Goal: Task Accomplishment & Management: Use online tool/utility

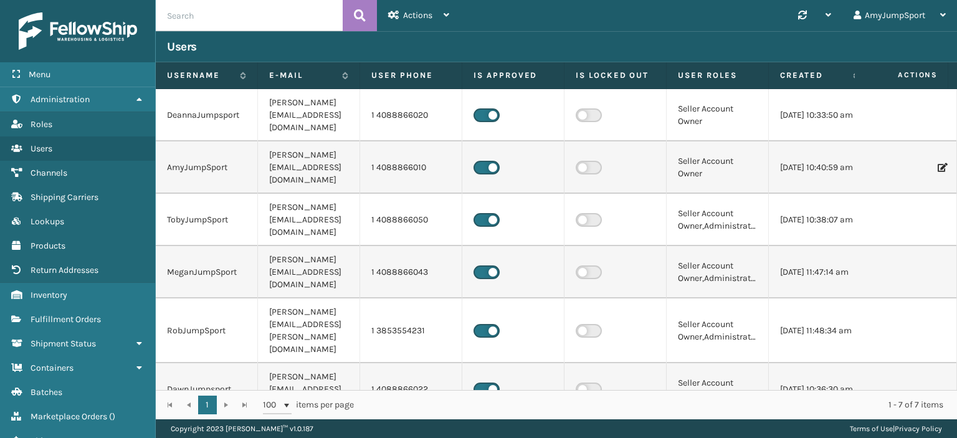
click at [912, 75] on span "Actions" at bounding box center [902, 75] width 87 height 21
click at [907, 75] on span "Actions" at bounding box center [902, 75] width 87 height 21
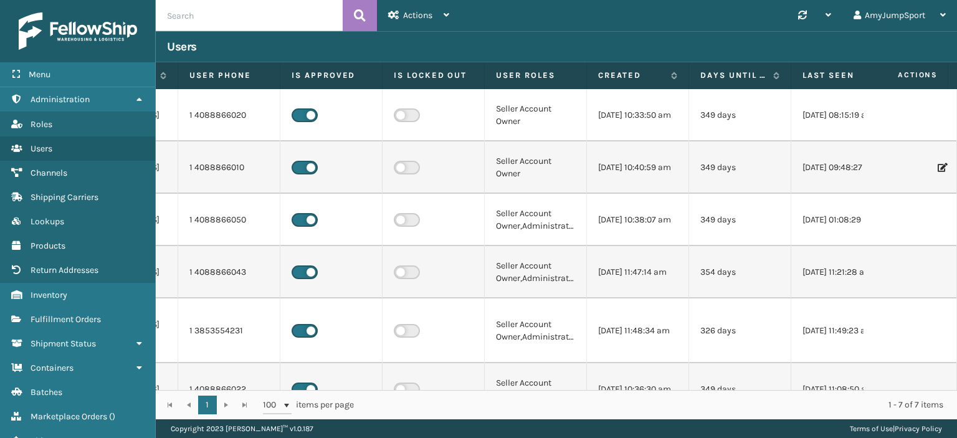
scroll to position [0, 221]
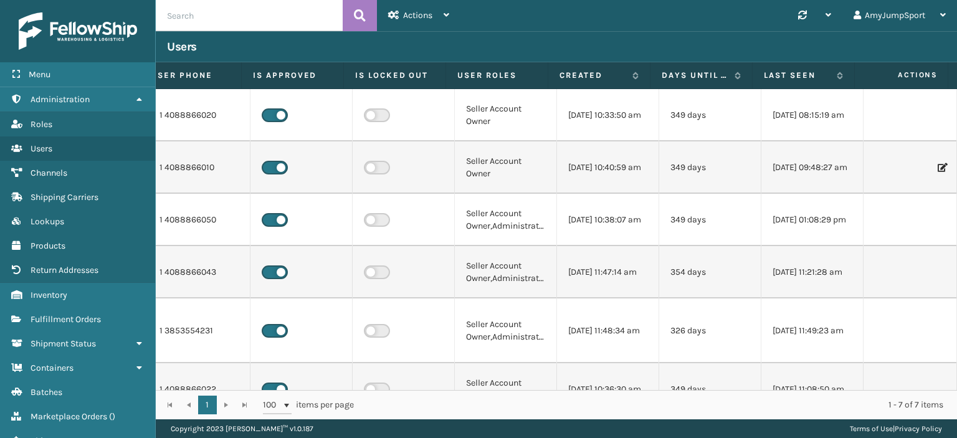
click at [913, 74] on span "Actions" at bounding box center [902, 75] width 87 height 21
click at [922, 14] on div "AmyJumpSport" at bounding box center [900, 15] width 92 height 31
click at [426, 13] on span "Actions" at bounding box center [417, 15] width 29 height 11
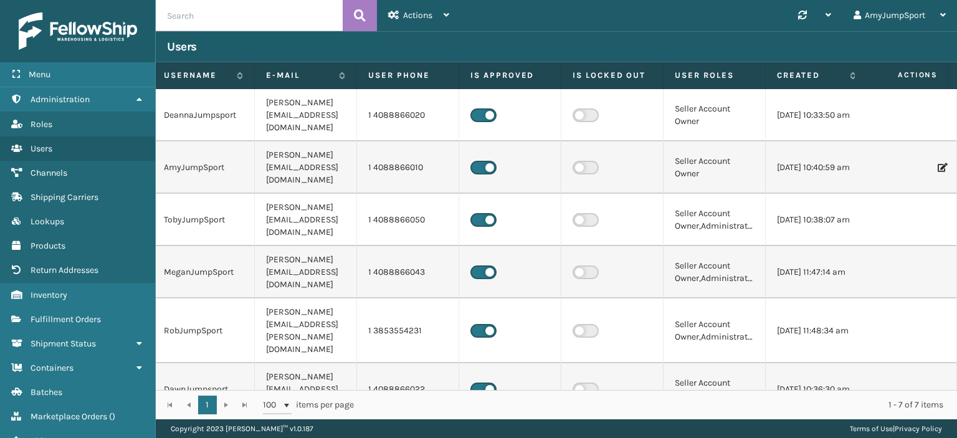
scroll to position [0, 0]
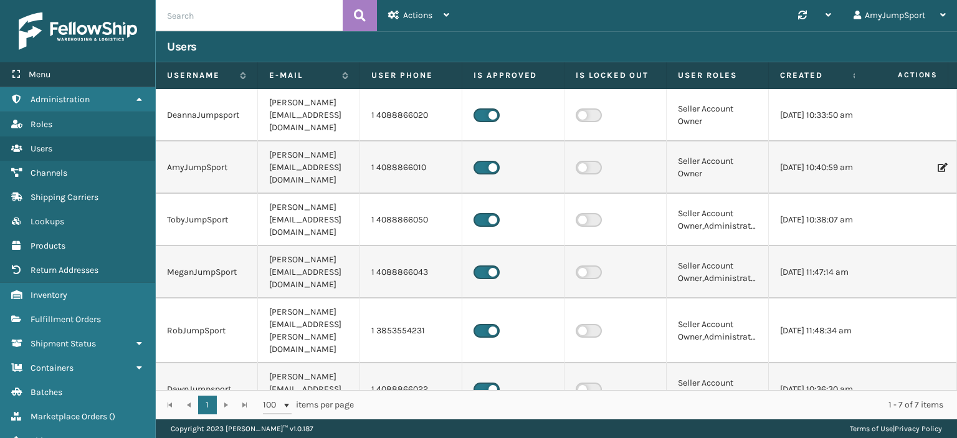
click at [54, 74] on div "Menu" at bounding box center [77, 74] width 155 height 25
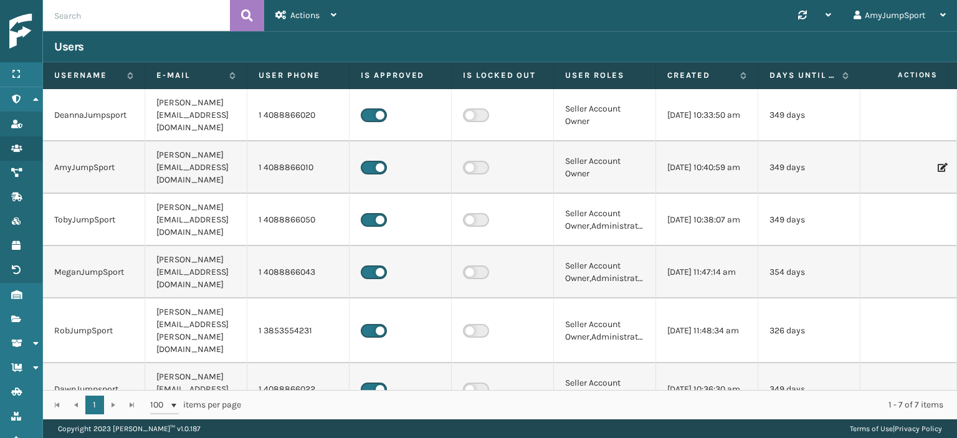
click at [920, 77] on span "Actions" at bounding box center [902, 75] width 87 height 21
click at [938, 163] on icon at bounding box center [941, 167] width 7 height 9
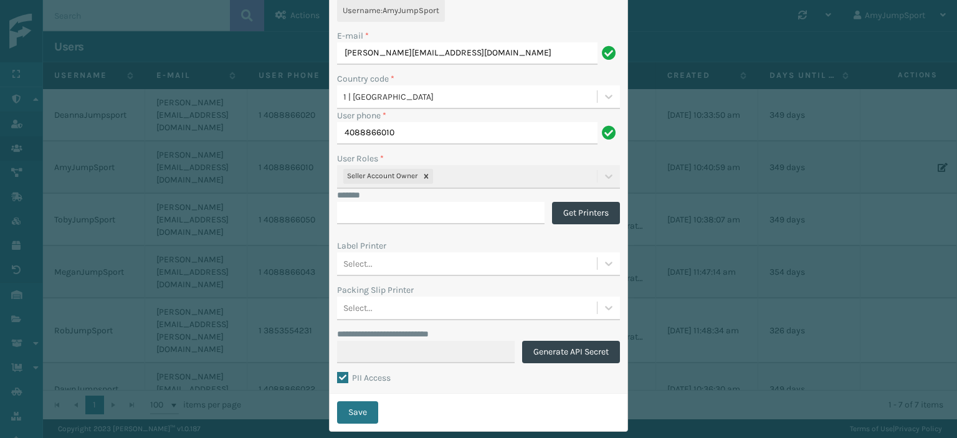
scroll to position [96, 0]
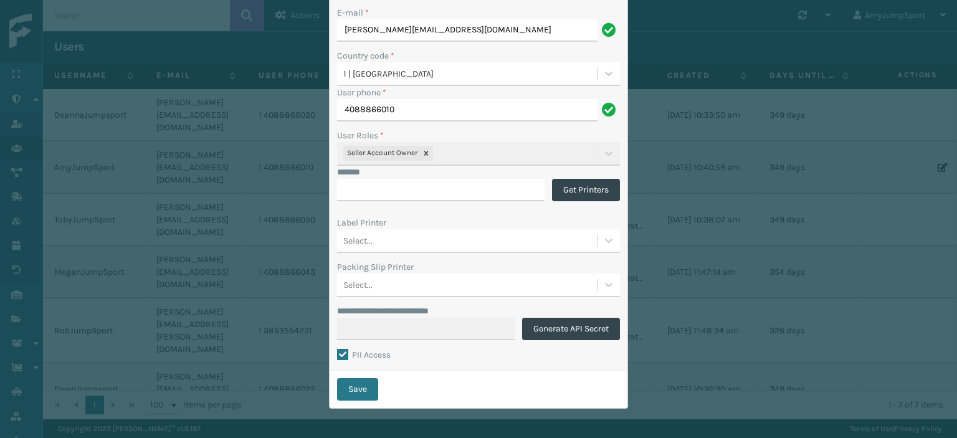
click at [745, 397] on div "**********" at bounding box center [478, 219] width 957 height 438
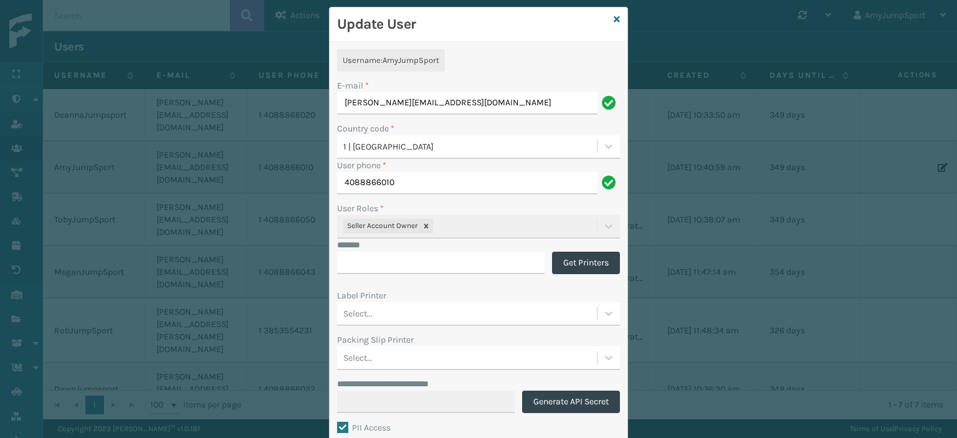
scroll to position [0, 0]
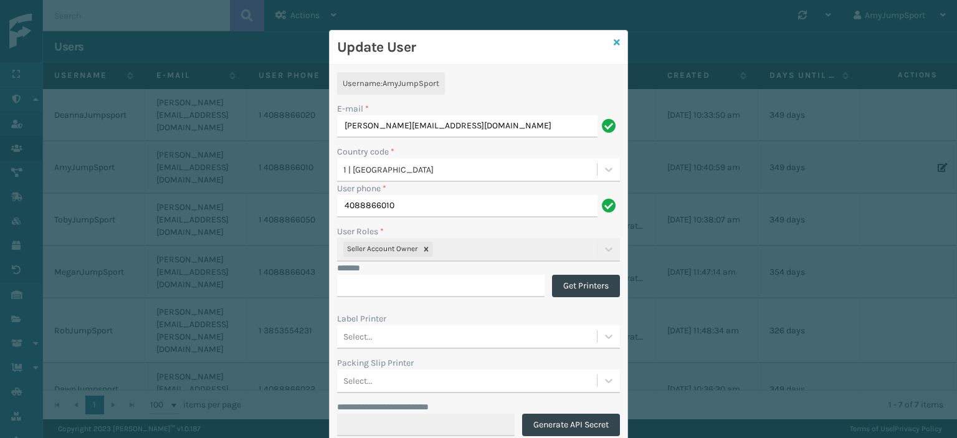
click at [614, 40] on icon at bounding box center [617, 42] width 6 height 9
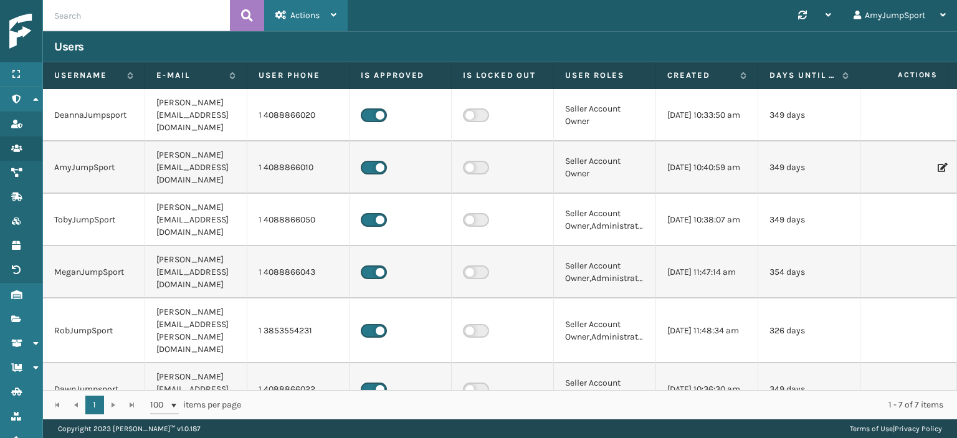
click at [331, 14] on icon at bounding box center [334, 15] width 6 height 9
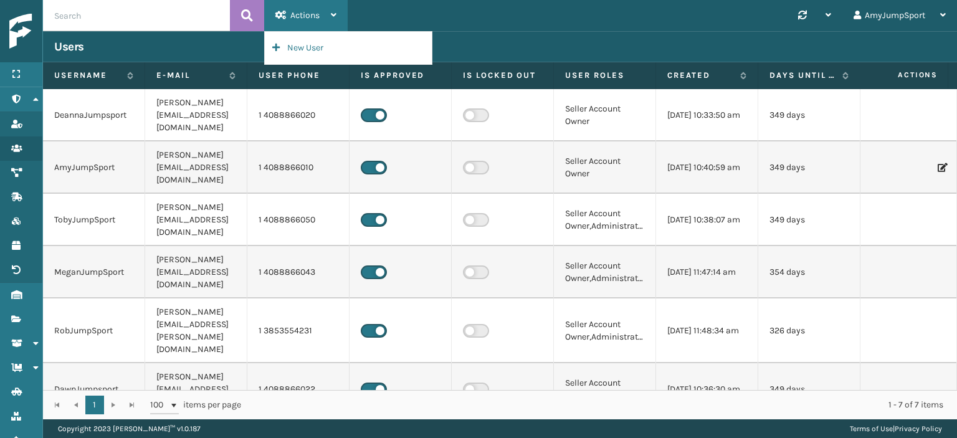
click at [331, 14] on icon at bounding box center [334, 15] width 6 height 9
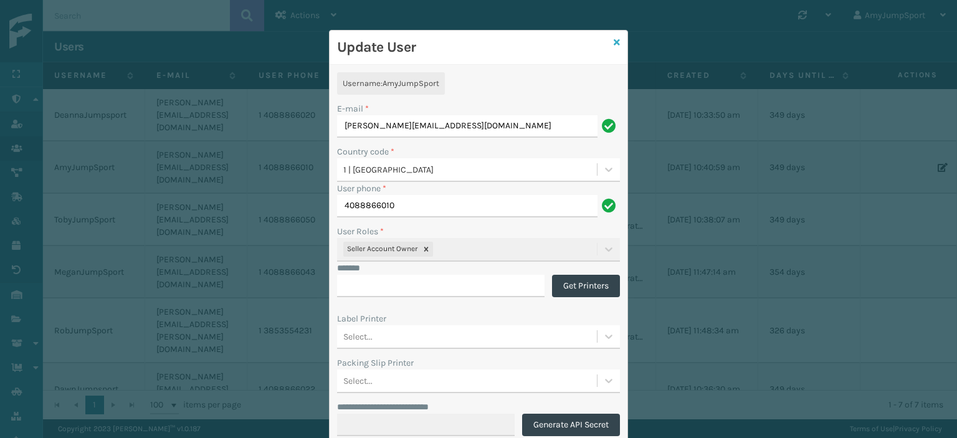
click at [614, 42] on icon at bounding box center [617, 42] width 6 height 9
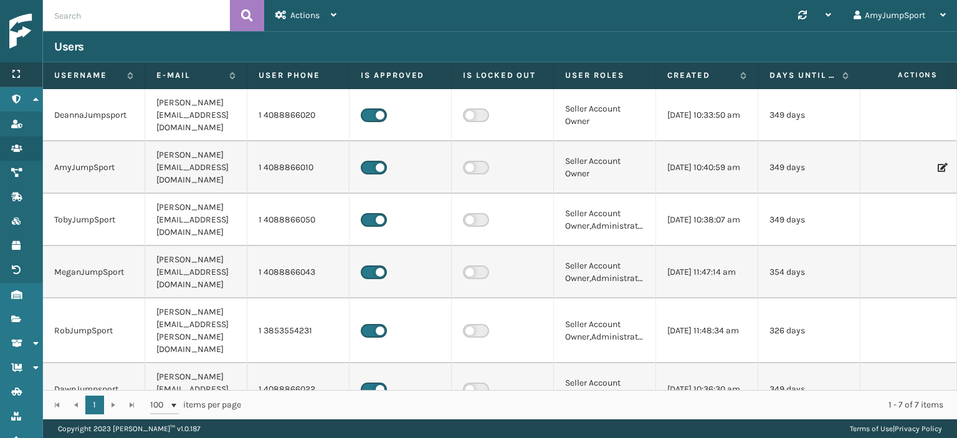
click at [15, 70] on icon at bounding box center [16, 74] width 10 height 9
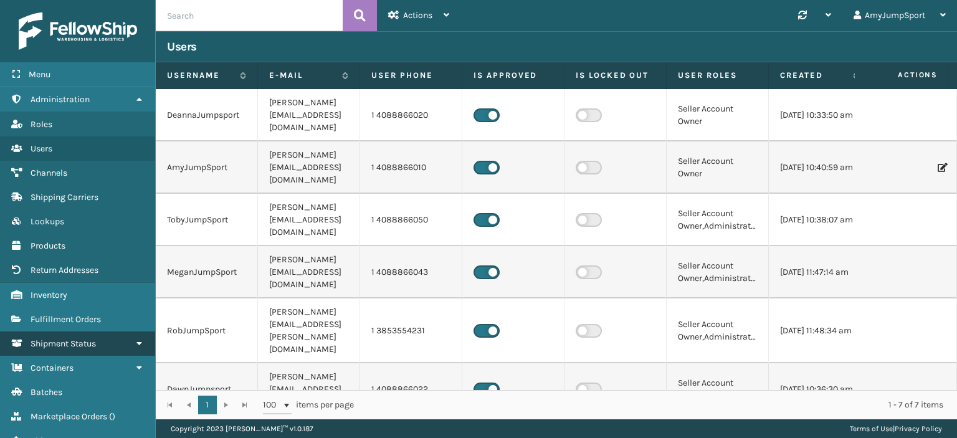
click at [130, 341] on link "Shipment Status" at bounding box center [77, 343] width 155 height 24
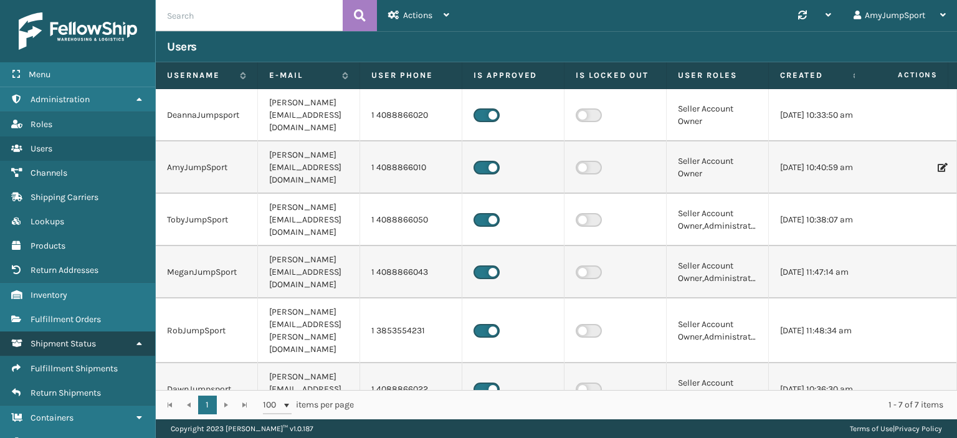
click at [130, 341] on link "Shipment Status" at bounding box center [77, 343] width 155 height 24
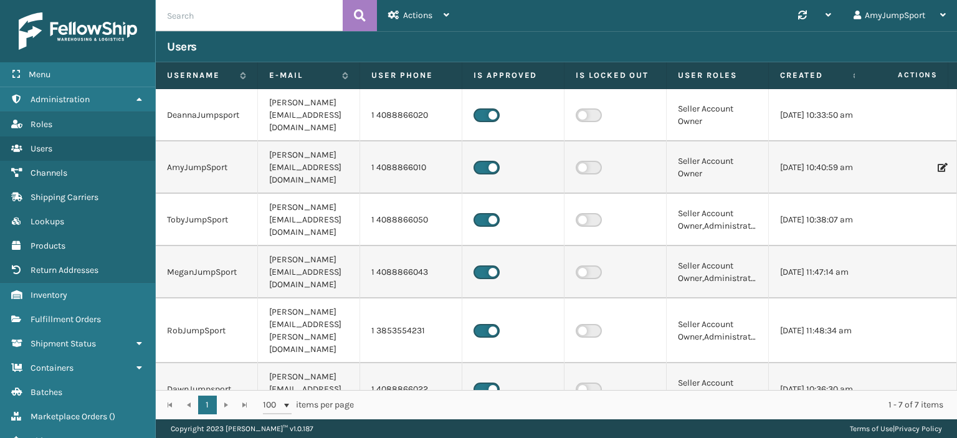
click at [918, 76] on span "Actions" at bounding box center [902, 75] width 87 height 21
click at [855, 75] on th "Actions" at bounding box center [901, 75] width 93 height 27
click at [853, 74] on icon at bounding box center [854, 75] width 10 height 7
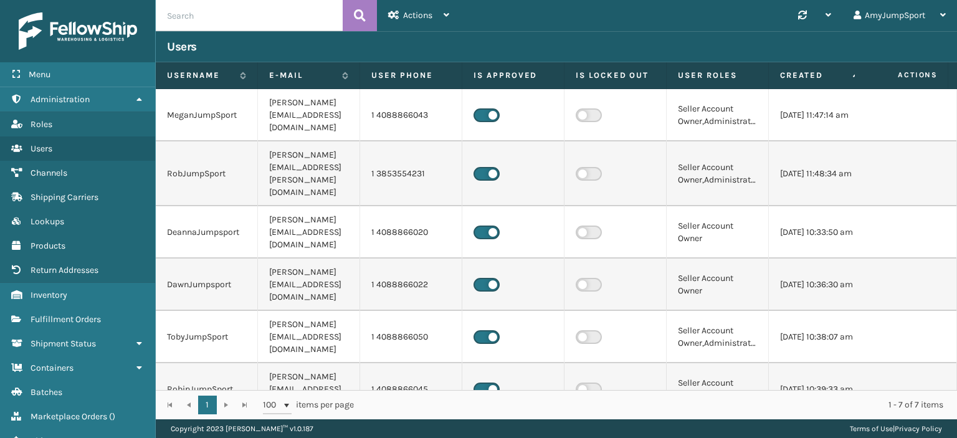
click at [920, 74] on span "Actions" at bounding box center [902, 75] width 87 height 21
click at [875, 437] on div at bounding box center [910, 441] width 70 height 9
click at [47, 243] on span "Products" at bounding box center [48, 246] width 35 height 11
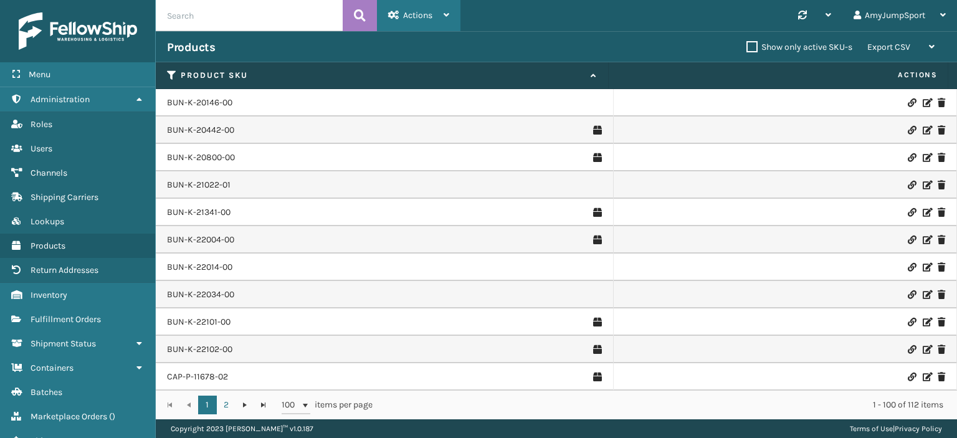
click at [411, 15] on span "Actions" at bounding box center [417, 15] width 29 height 11
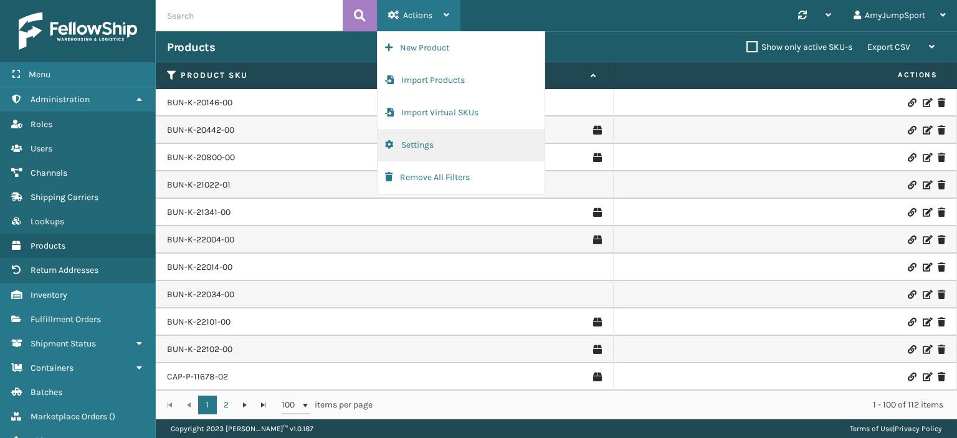
click at [413, 143] on button "Settings" at bounding box center [461, 145] width 167 height 32
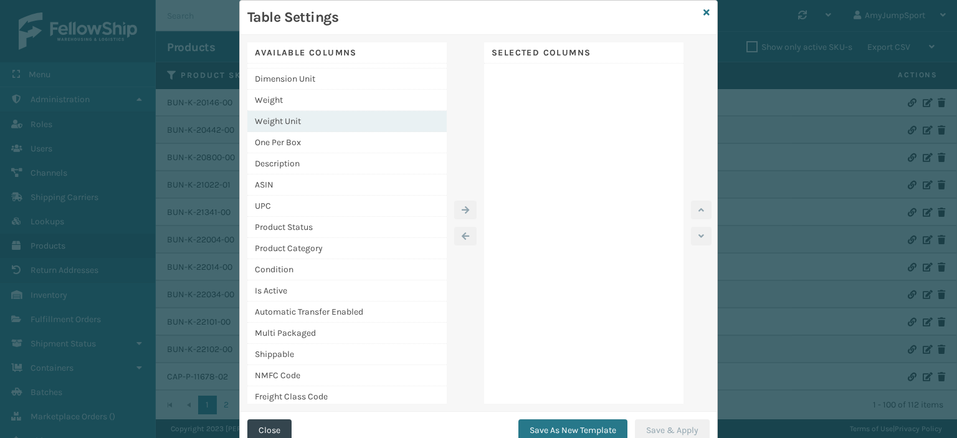
scroll to position [71, 0]
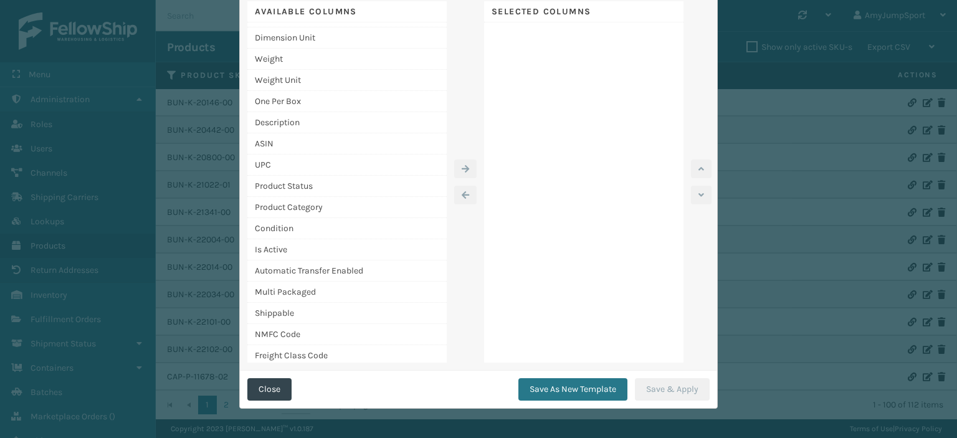
click at [373, 423] on div "Table Settings Available Columns Name Width Length Height Dimension Unit Weight…" at bounding box center [478, 219] width 957 height 438
click at [272, 381] on button "Close" at bounding box center [269, 389] width 44 height 22
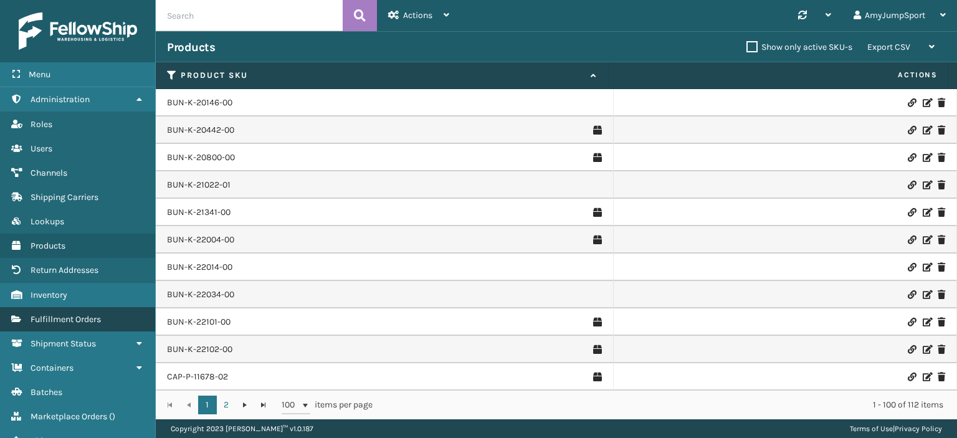
click at [76, 317] on span "Fulfillment Orders" at bounding box center [66, 319] width 70 height 11
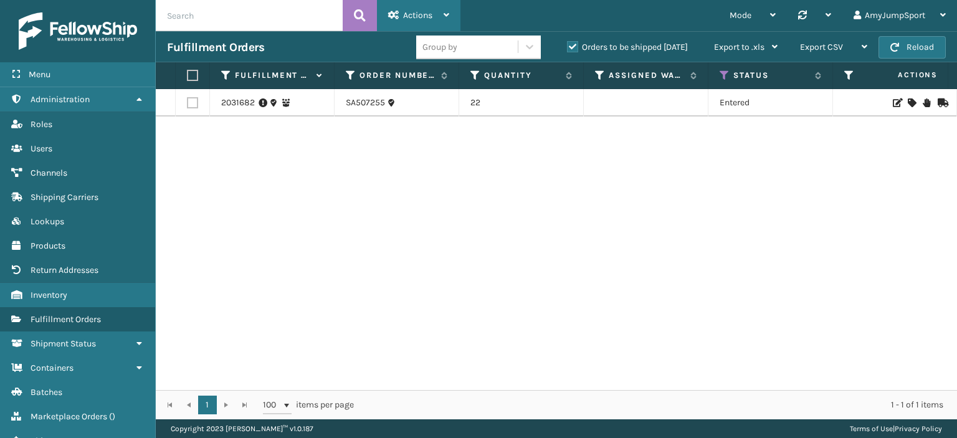
click at [409, 15] on span "Actions" at bounding box center [417, 15] width 29 height 11
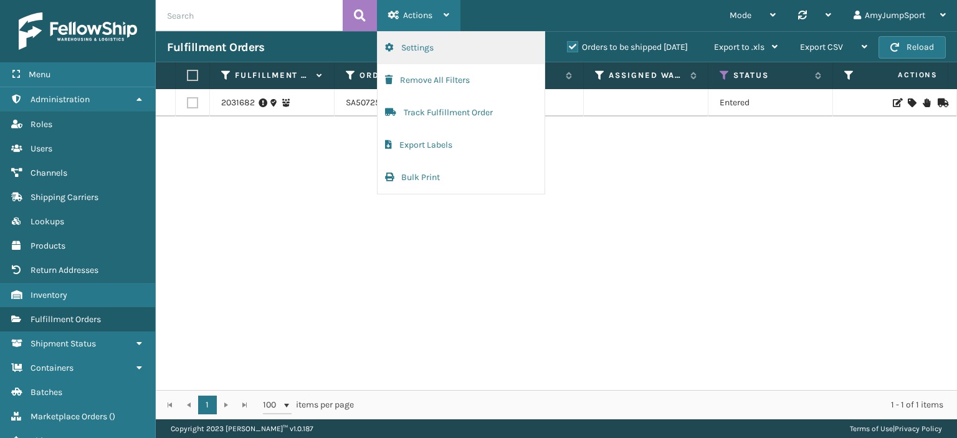
click at [414, 47] on button "Settings" at bounding box center [461, 48] width 167 height 32
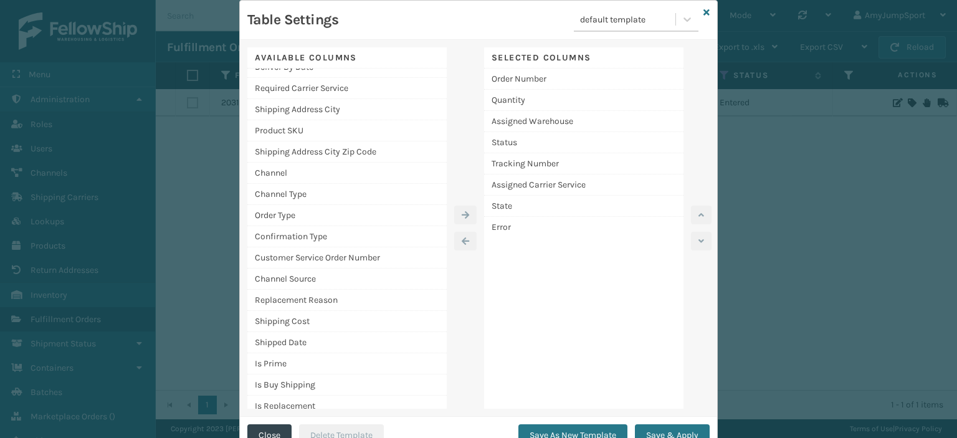
scroll to position [125, 0]
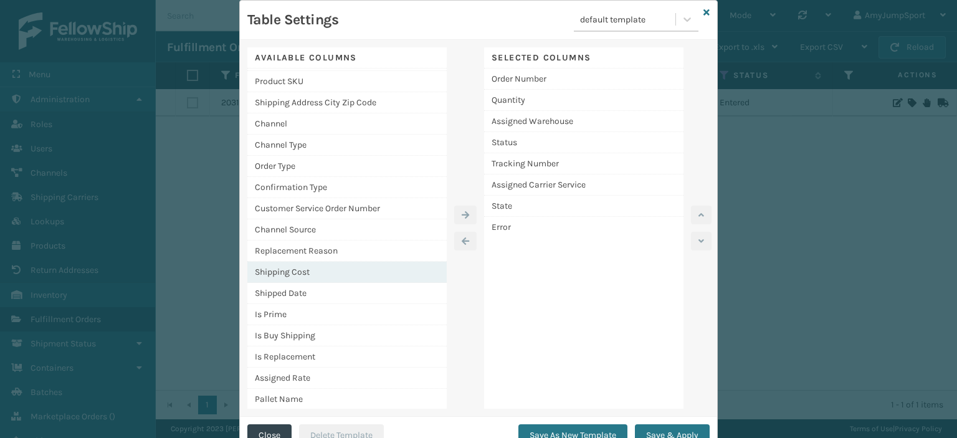
click at [278, 271] on div "Shipping Cost" at bounding box center [346, 272] width 199 height 21
click at [462, 213] on icon "button" at bounding box center [465, 215] width 7 height 9
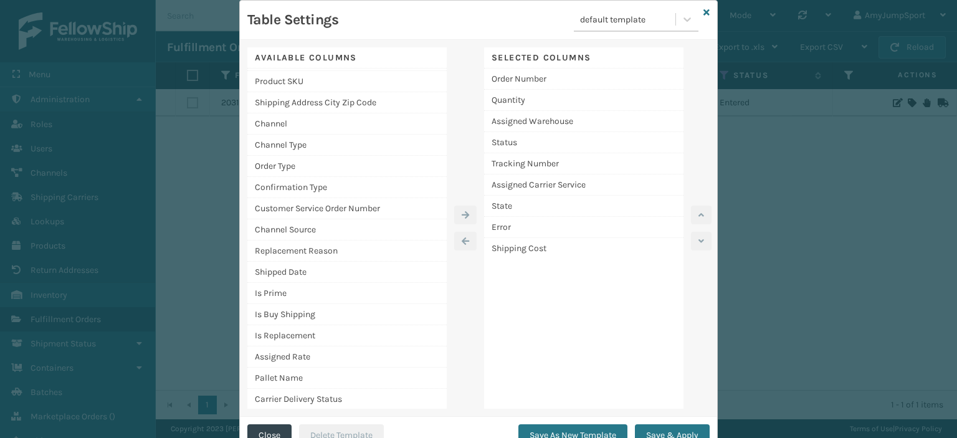
scroll to position [76, 0]
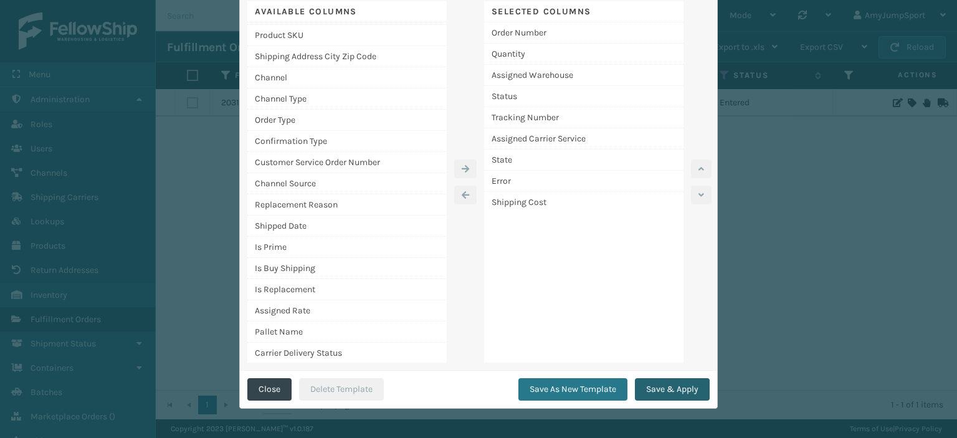
click at [668, 393] on button "Save & Apply" at bounding box center [672, 389] width 75 height 22
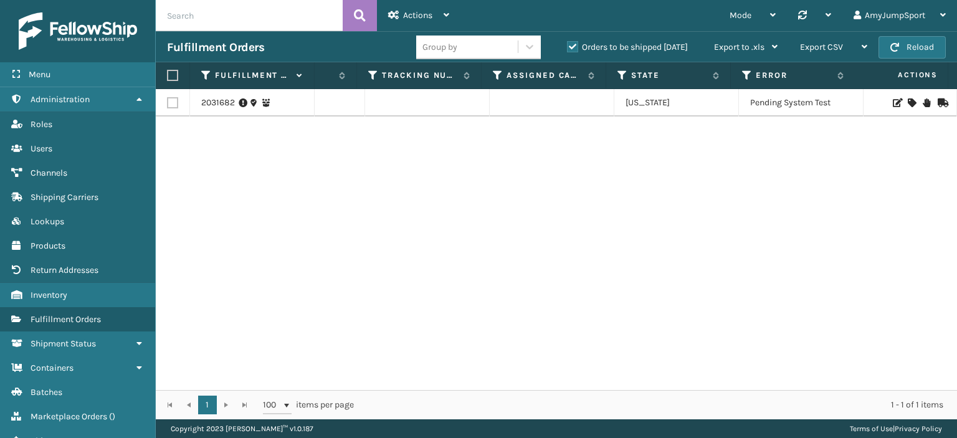
scroll to position [0, 0]
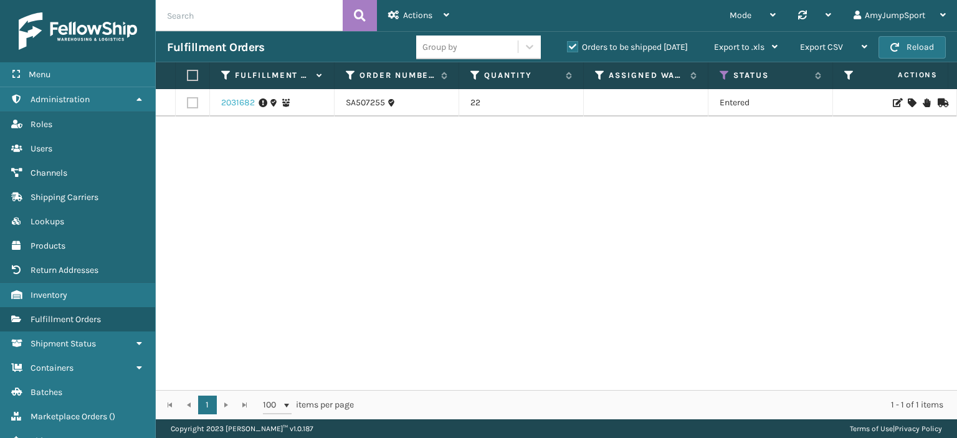
click at [244, 102] on link "2031682" at bounding box center [238, 103] width 34 height 12
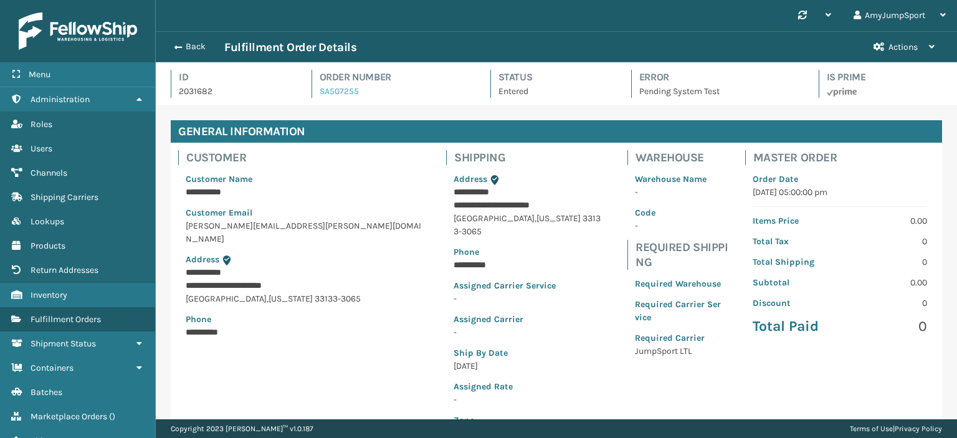
click at [344, 88] on link "SA507255" at bounding box center [339, 91] width 39 height 11
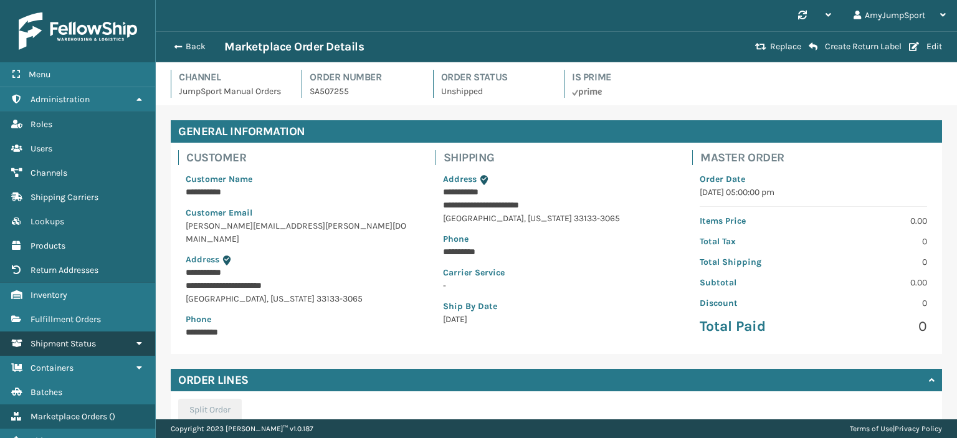
click at [62, 343] on span "Shipment Status" at bounding box center [63, 343] width 65 height 11
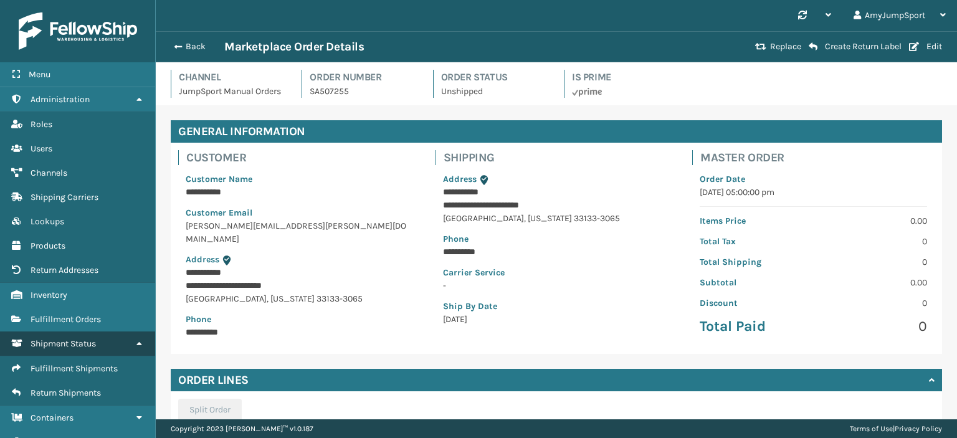
click at [62, 343] on span "Shipment Status" at bounding box center [63, 343] width 65 height 11
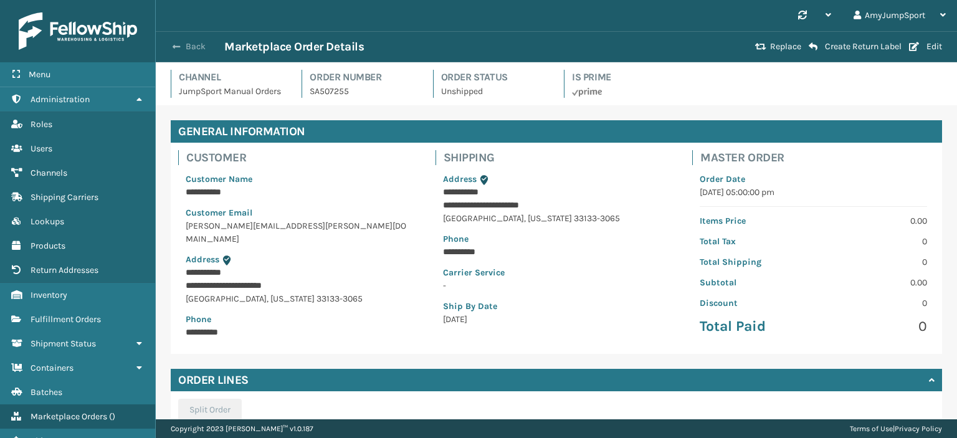
click at [189, 43] on button "Back" at bounding box center [195, 46] width 57 height 11
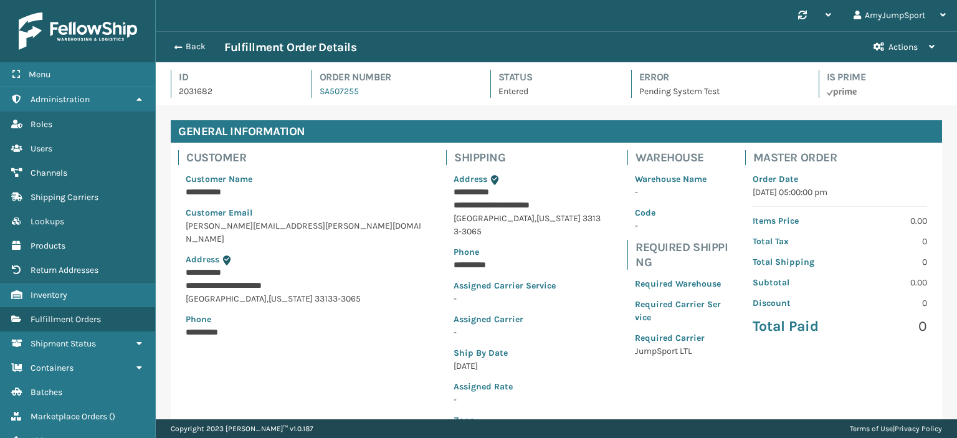
scroll to position [30, 801]
click at [500, 317] on div "**********" at bounding box center [556, 299] width 771 height 312
click at [53, 217] on span "Lookups" at bounding box center [48, 221] width 34 height 11
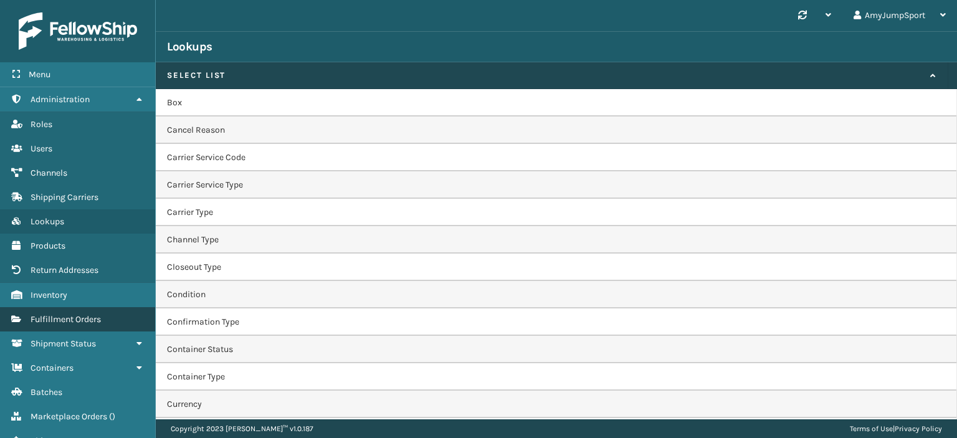
click at [64, 316] on span "Fulfillment Orders" at bounding box center [66, 319] width 70 height 11
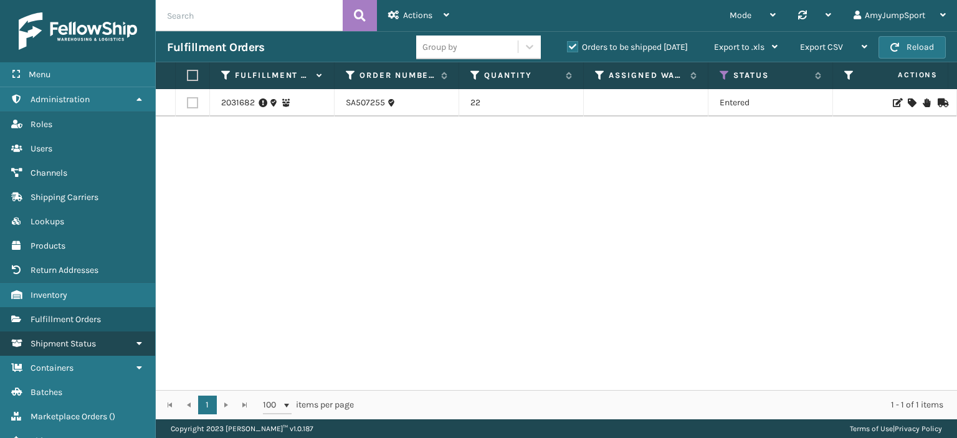
click at [55, 338] on span "Shipment Status" at bounding box center [63, 343] width 65 height 11
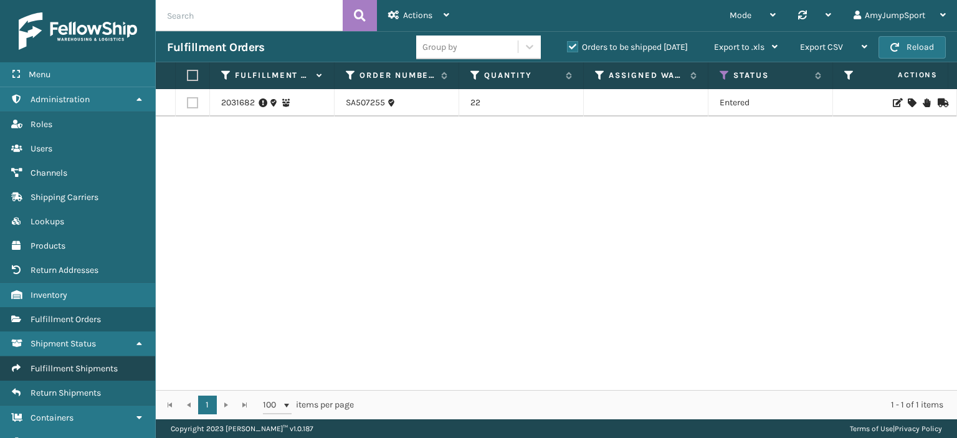
click at [60, 365] on span "Fulfillment Shipments" at bounding box center [74, 368] width 87 height 11
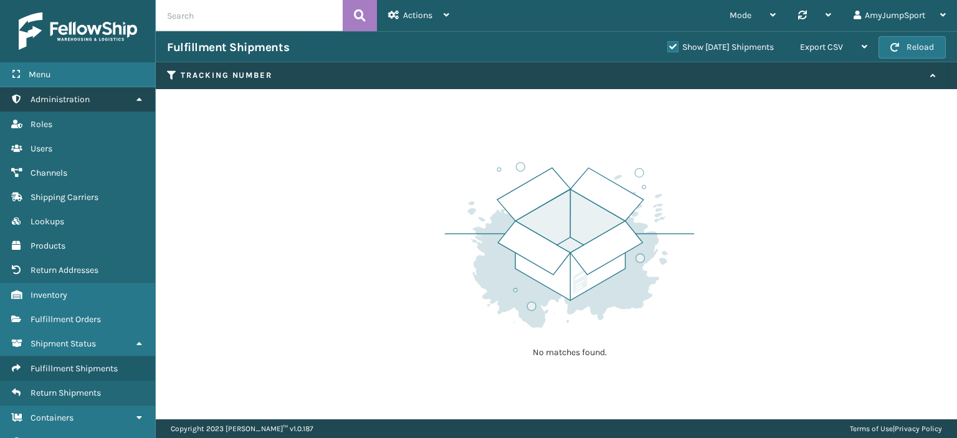
click at [57, 94] on span "Administration" at bounding box center [60, 99] width 59 height 11
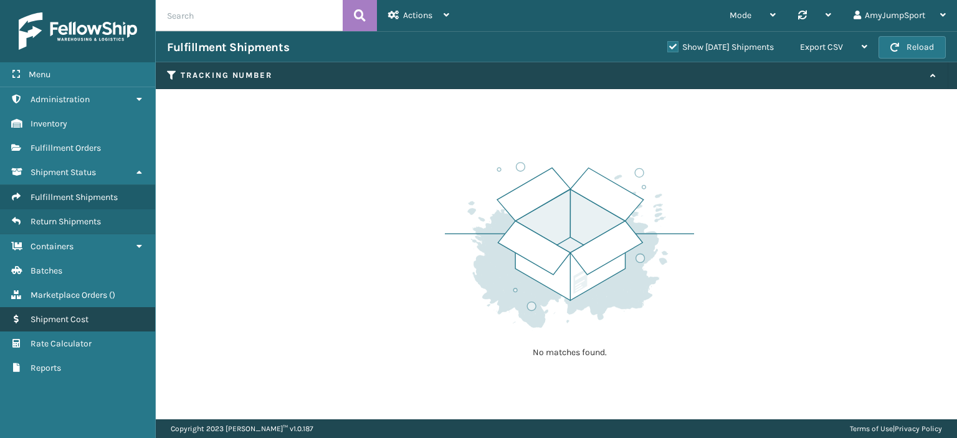
click at [61, 317] on span "Shipment Cost" at bounding box center [60, 319] width 58 height 11
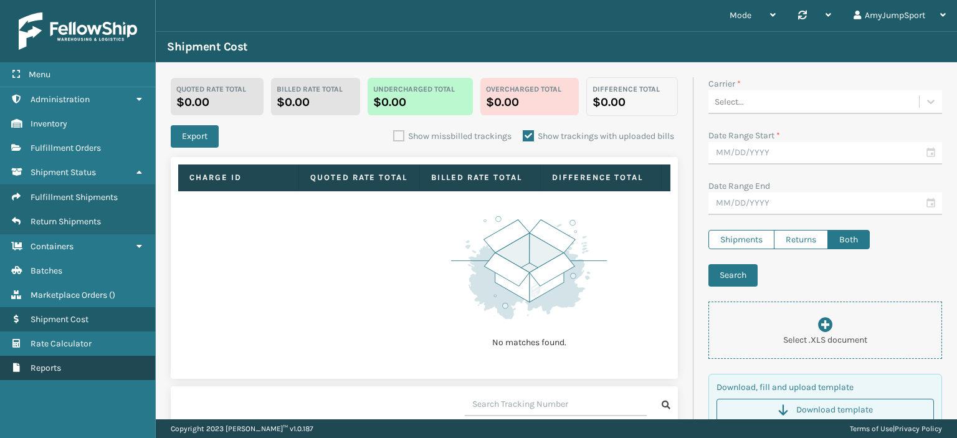
click at [47, 367] on span "Reports" at bounding box center [46, 368] width 31 height 11
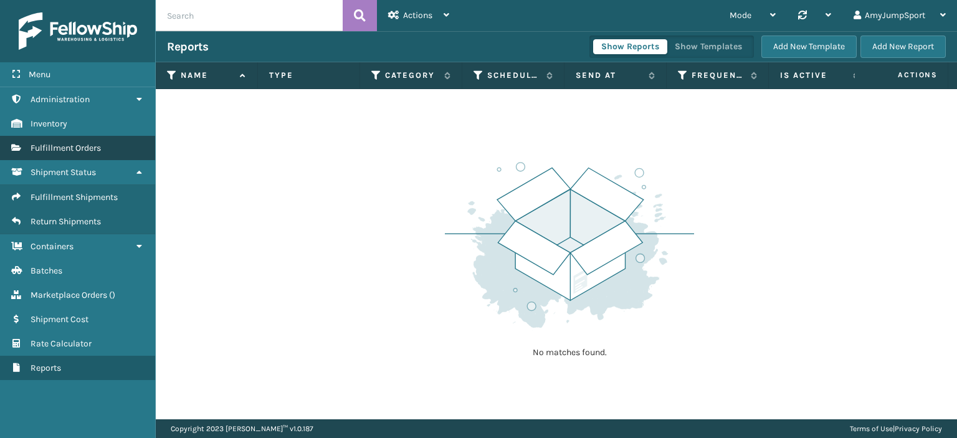
click at [45, 149] on span "Fulfillment Orders" at bounding box center [66, 148] width 70 height 11
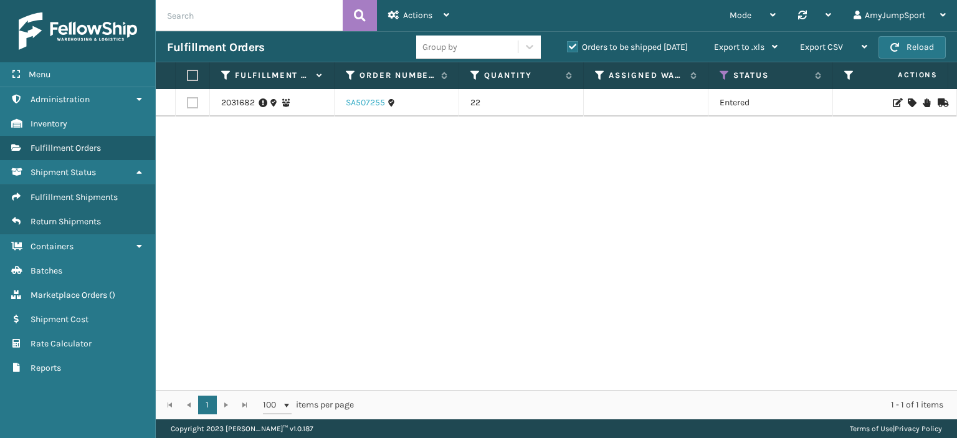
click at [362, 99] on link "SA507255" at bounding box center [365, 103] width 39 height 12
click at [237, 101] on link "2031682" at bounding box center [238, 103] width 34 height 12
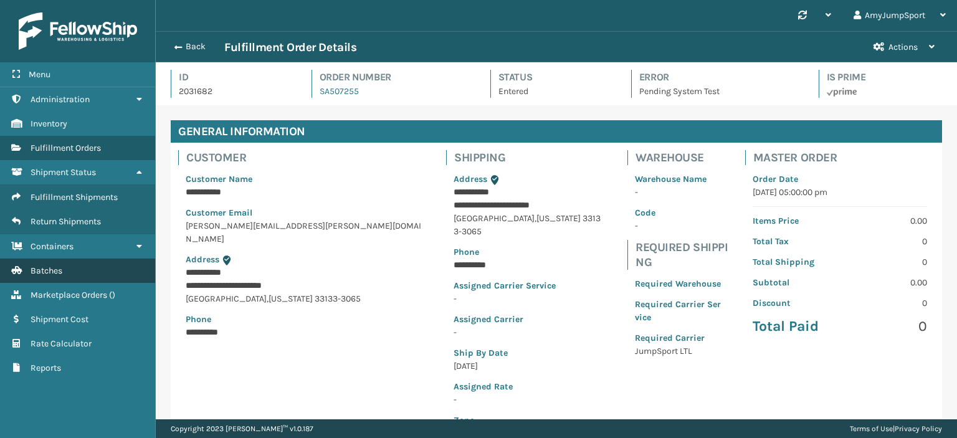
click at [50, 264] on link "Batches" at bounding box center [77, 271] width 155 height 24
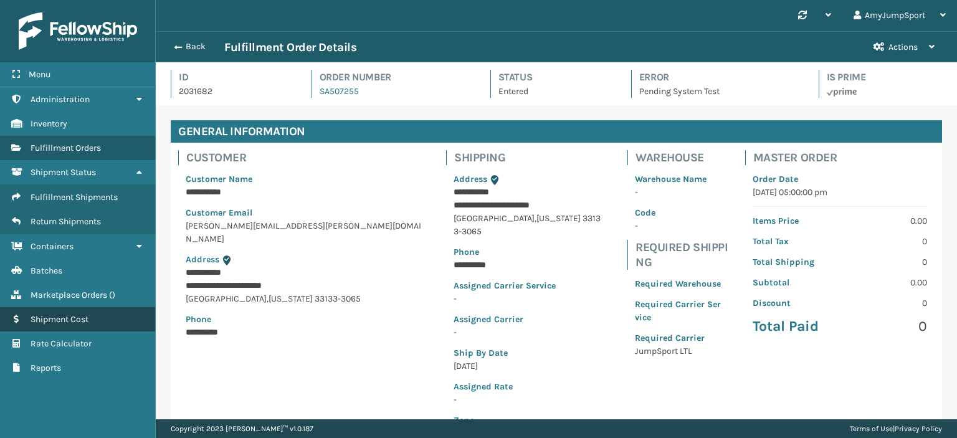
click at [57, 314] on span "Shipment Cost" at bounding box center [60, 319] width 58 height 11
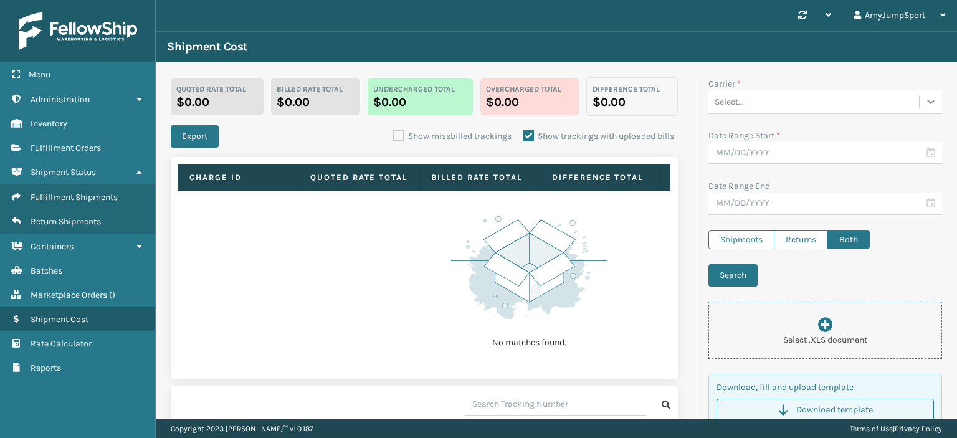
click at [925, 107] on icon at bounding box center [931, 101] width 12 height 12
click at [794, 133] on div "JumpSport Fellowship FedEx" at bounding box center [825, 133] width 234 height 23
click at [803, 151] on input "text" at bounding box center [825, 153] width 234 height 22
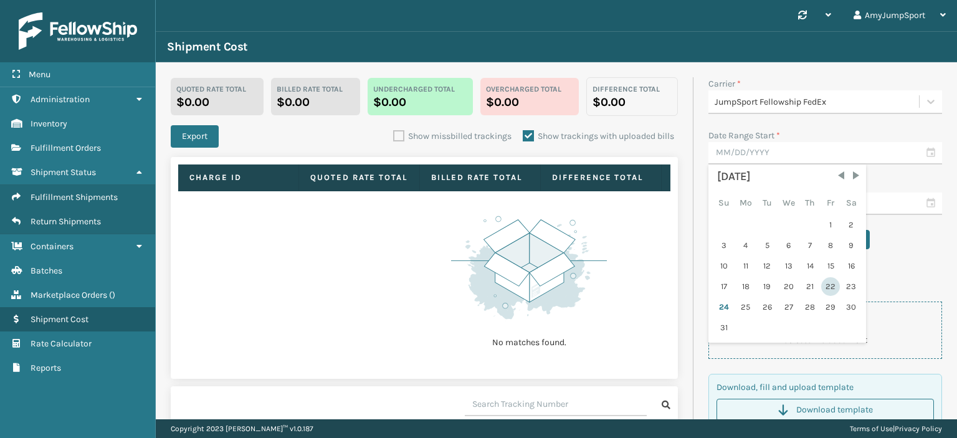
click at [821, 284] on div "22" at bounding box center [830, 286] width 19 height 19
type input "[DATE]"
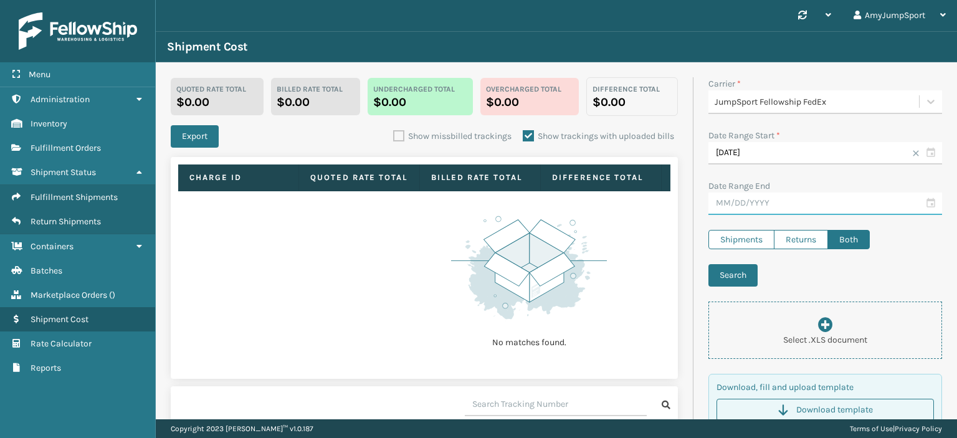
click at [781, 199] on input "text" at bounding box center [825, 204] width 234 height 22
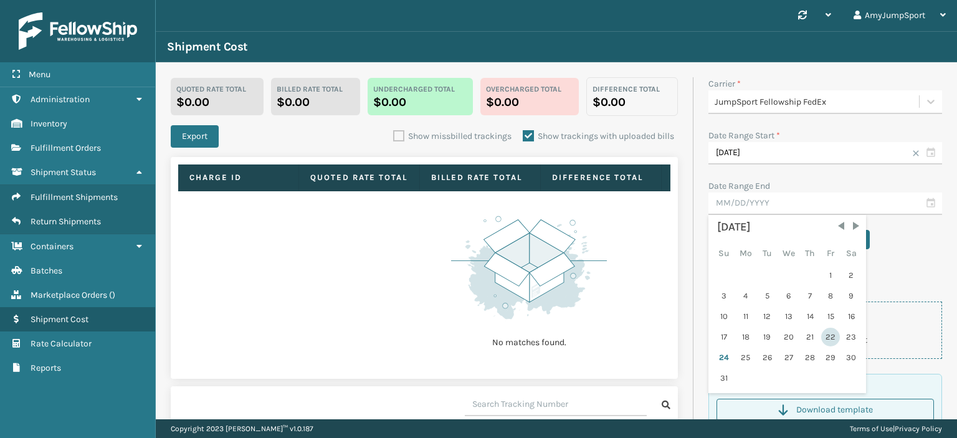
click at [821, 336] on div "22" at bounding box center [830, 337] width 19 height 19
type input "[DATE]"
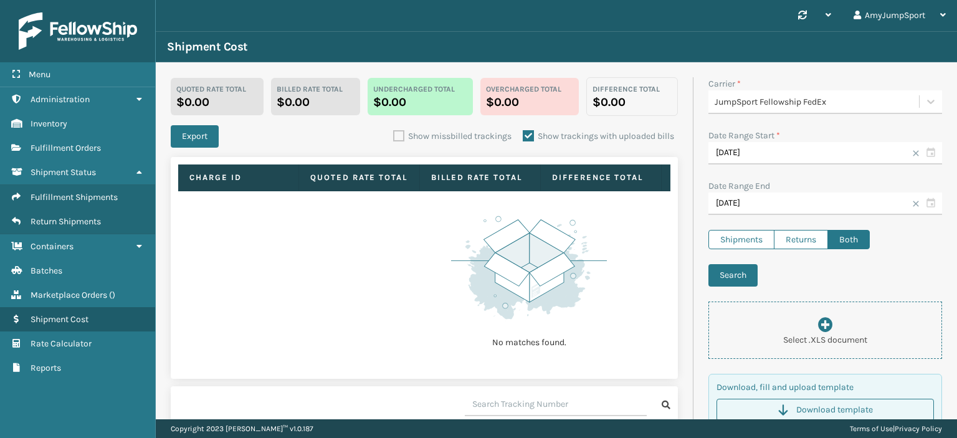
click at [737, 240] on label "Shipments" at bounding box center [741, 239] width 66 height 19
click at [709, 238] on input "Shipments" at bounding box center [708, 234] width 1 height 8
radio input "true"
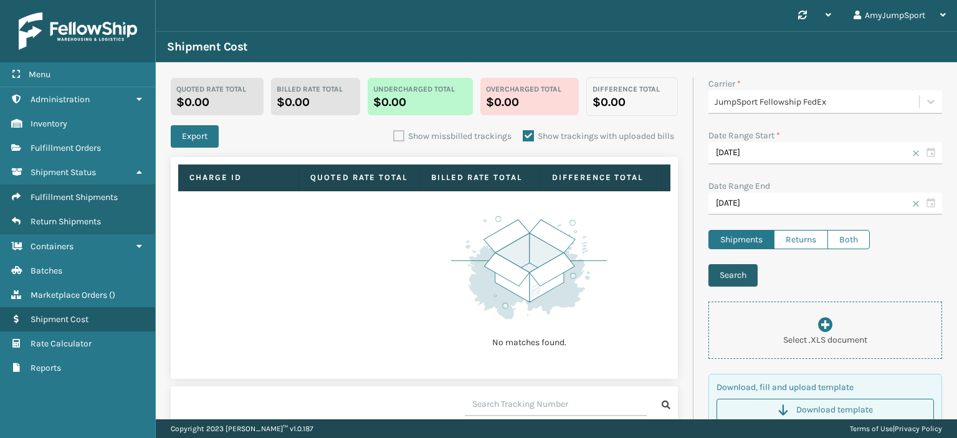
click at [732, 276] on button "Search" at bounding box center [732, 275] width 49 height 22
click at [730, 276] on button "Search" at bounding box center [732, 275] width 49 height 22
click at [814, 153] on input "[DATE]" at bounding box center [825, 153] width 234 height 22
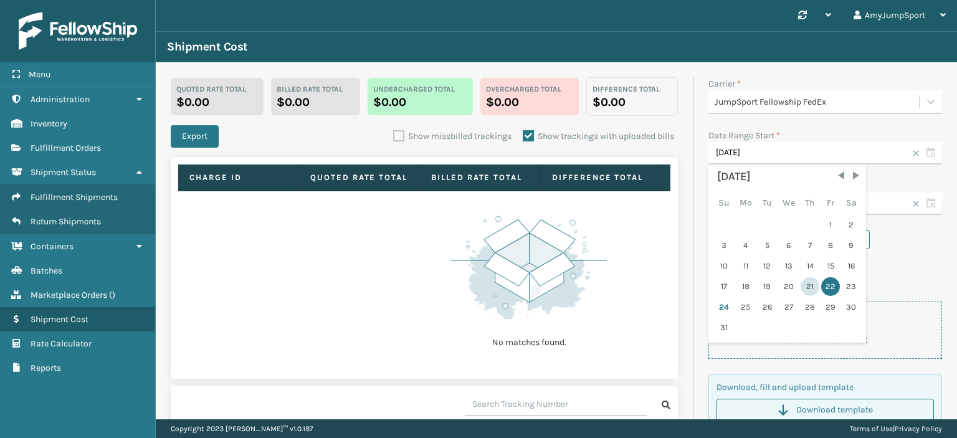
click at [801, 280] on div "21" at bounding box center [810, 286] width 19 height 19
type input "[DATE]"
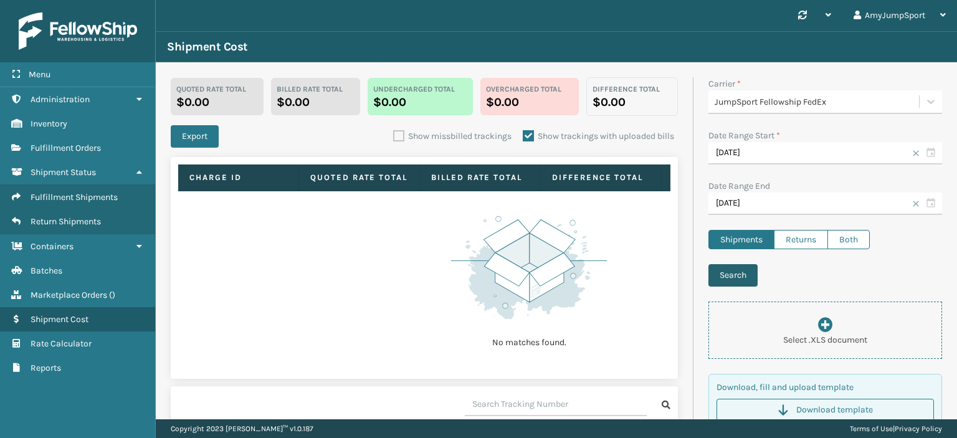
click at [725, 279] on button "Search" at bounding box center [732, 275] width 49 height 22
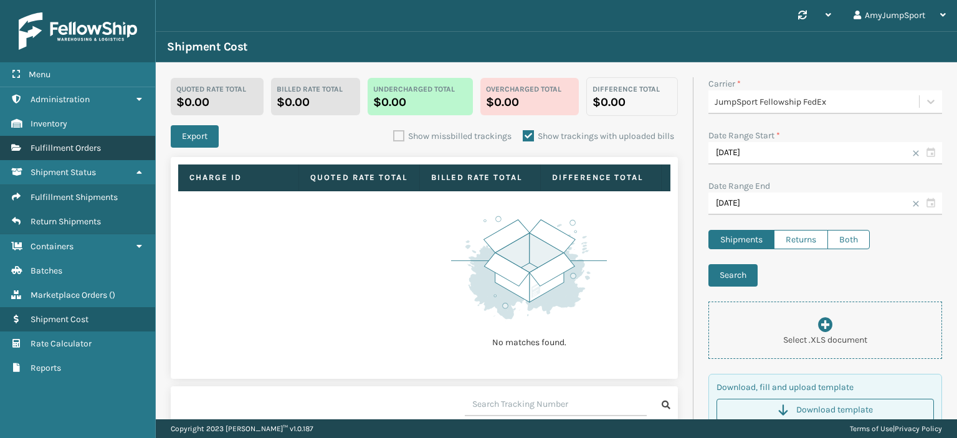
click at [80, 148] on span "Fulfillment Orders" at bounding box center [66, 148] width 70 height 11
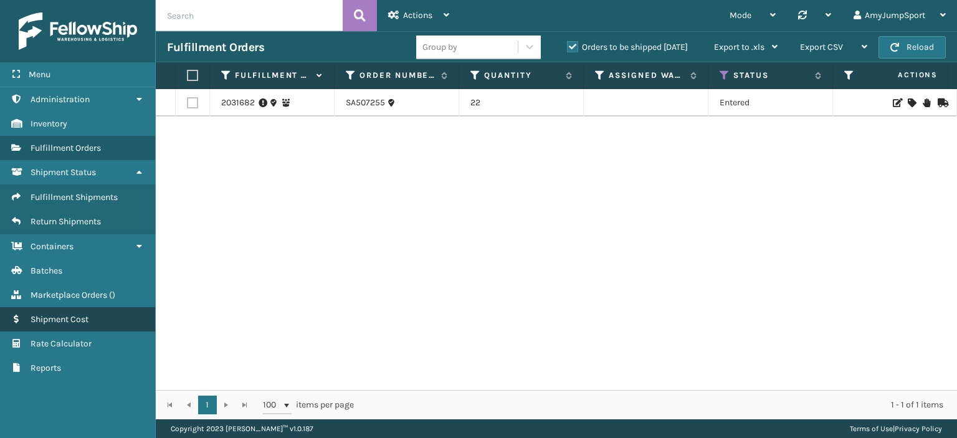
click at [60, 314] on span "Shipment Cost" at bounding box center [60, 319] width 58 height 11
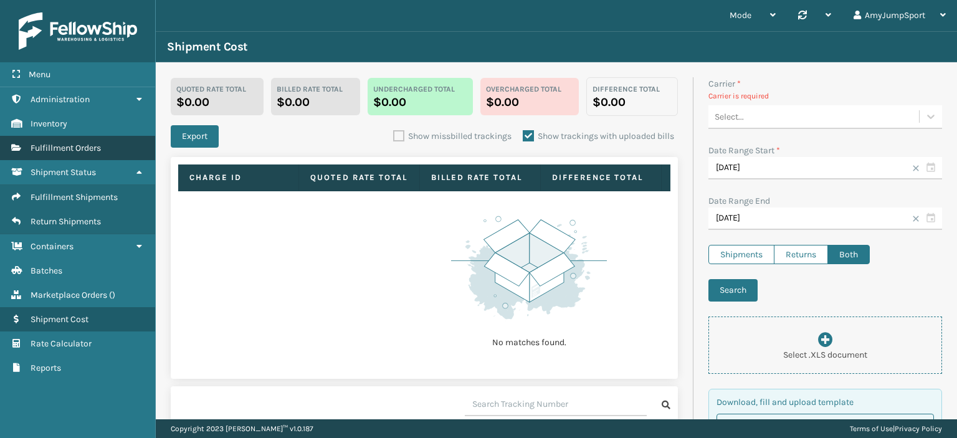
click at [62, 143] on span "Fulfillment Orders" at bounding box center [66, 148] width 70 height 11
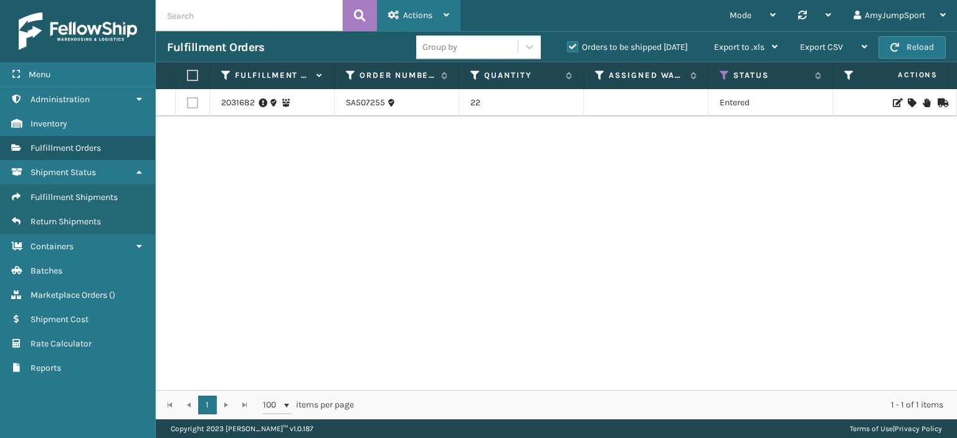
click at [444, 15] on icon at bounding box center [447, 15] width 6 height 9
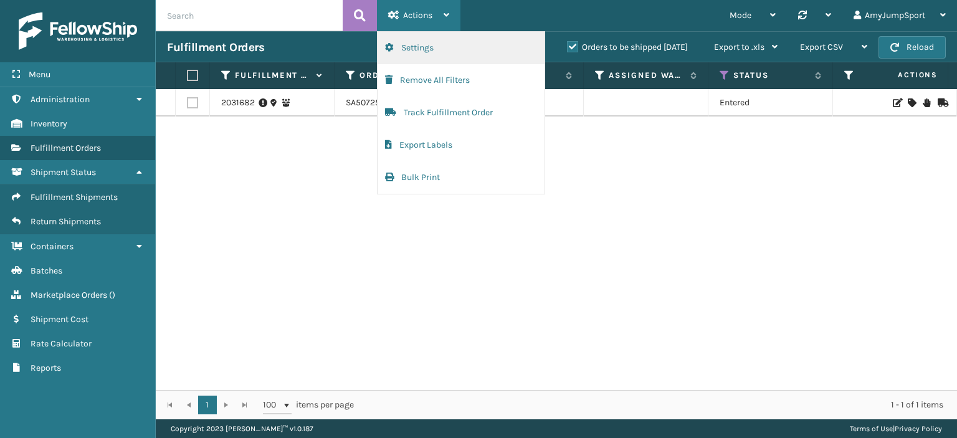
click at [419, 42] on button "Settings" at bounding box center [461, 48] width 167 height 32
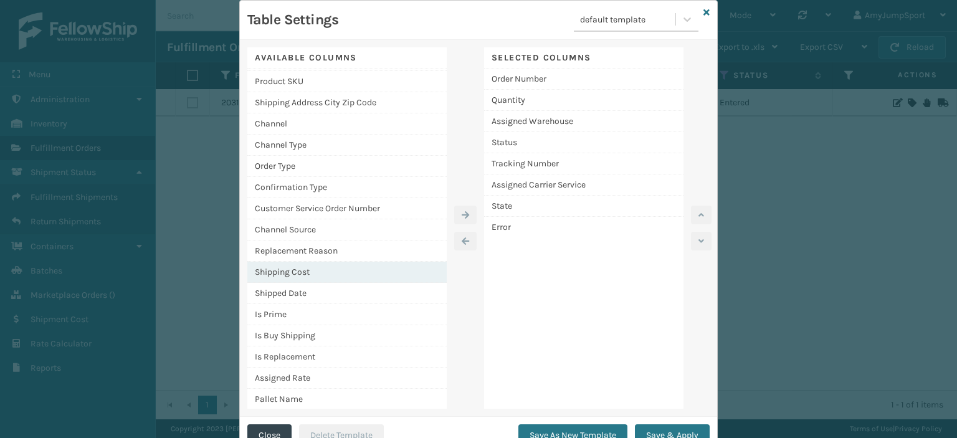
click at [284, 265] on div "Shipping Cost" at bounding box center [346, 272] width 199 height 21
click at [462, 215] on icon "button" at bounding box center [465, 215] width 7 height 9
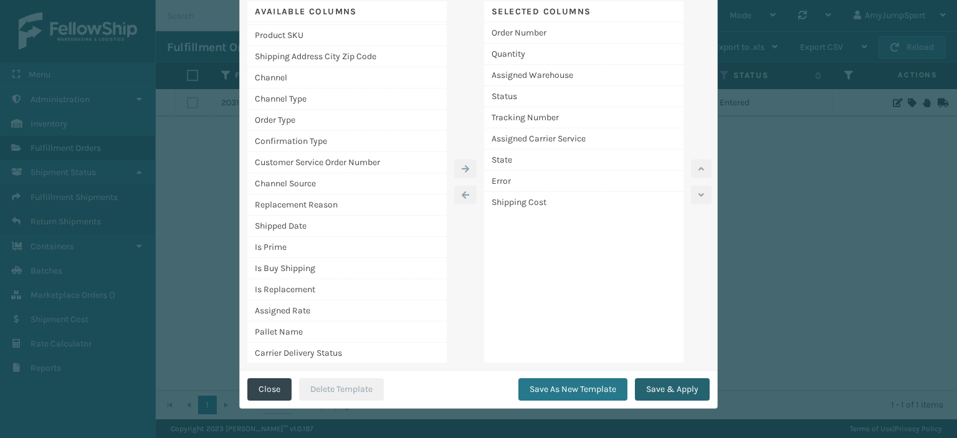
click at [659, 387] on button "Save & Apply" at bounding box center [672, 389] width 75 height 22
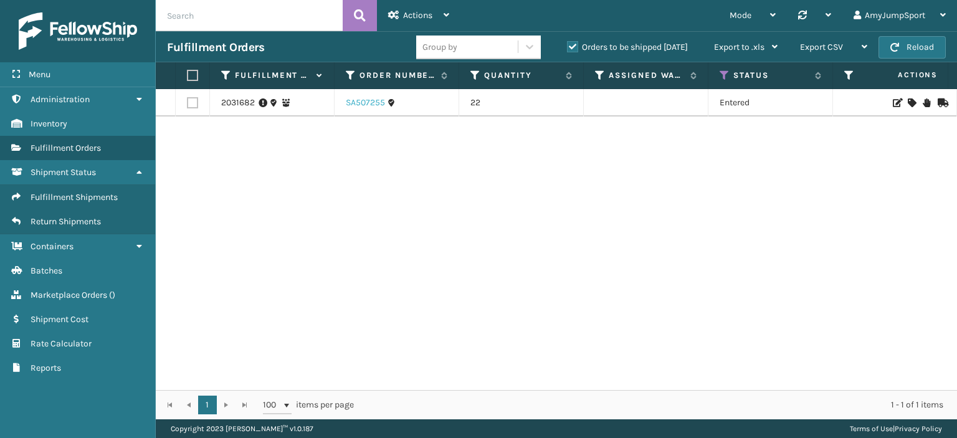
click at [364, 102] on link "SA507255" at bounding box center [365, 103] width 39 height 12
